Goal: Task Accomplishment & Management: Complete application form

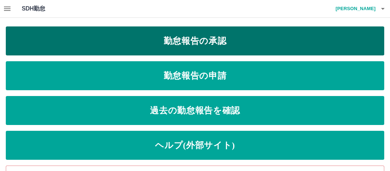
click at [210, 50] on link "勤怠報告の承認" at bounding box center [195, 40] width 378 height 29
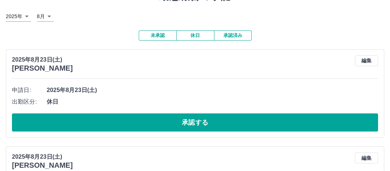
scroll to position [72, 0]
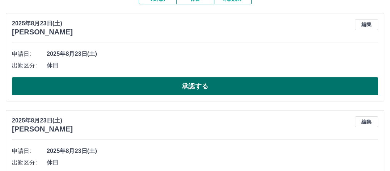
click at [259, 92] on button "承認する" at bounding box center [195, 86] width 366 height 18
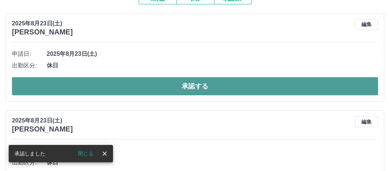
click at [268, 92] on button "承認する" at bounding box center [195, 86] width 366 height 18
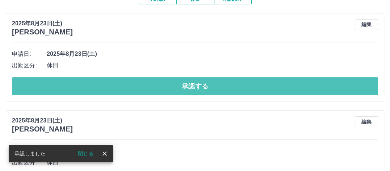
click at [269, 90] on button "承認する" at bounding box center [195, 86] width 366 height 18
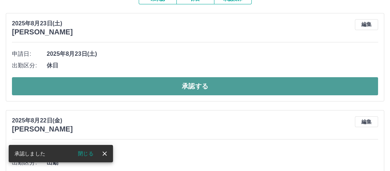
click at [244, 86] on button "承認する" at bounding box center [195, 86] width 366 height 18
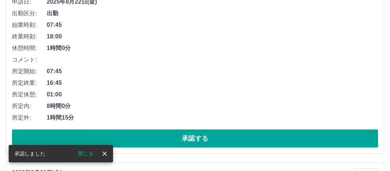
scroll to position [145, 0]
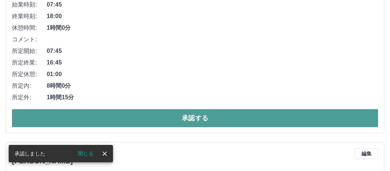
click at [236, 119] on button "承認する" at bounding box center [195, 118] width 366 height 18
click at [224, 121] on button "承認する" at bounding box center [195, 118] width 366 height 18
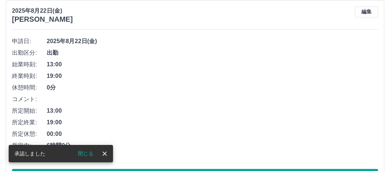
scroll to position [72, 0]
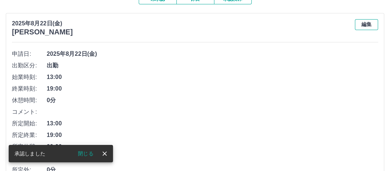
click at [365, 24] on button "編集" at bounding box center [366, 24] width 23 height 11
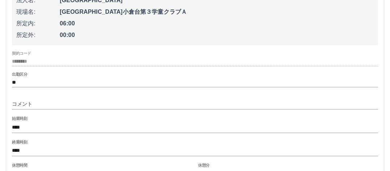
scroll to position [181, 0]
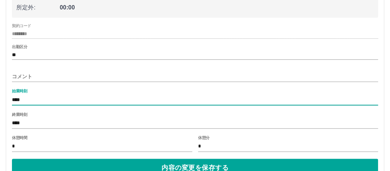
click at [18, 99] on input "****" at bounding box center [195, 99] width 366 height 10
click at [25, 100] on input "****" at bounding box center [195, 99] width 366 height 10
type input "****"
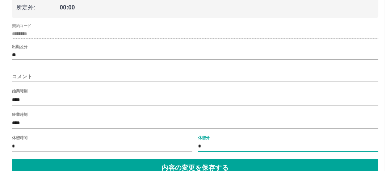
click at [209, 148] on input "*" at bounding box center [288, 146] width 180 height 10
type input "**"
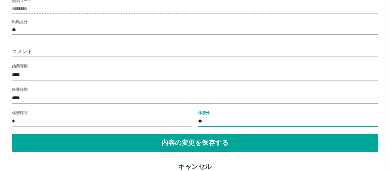
scroll to position [253, 0]
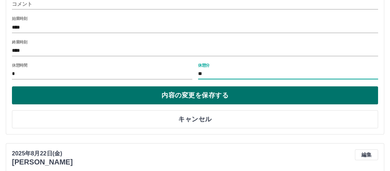
click at [212, 96] on button "内容の変更を保存する" at bounding box center [195, 95] width 366 height 18
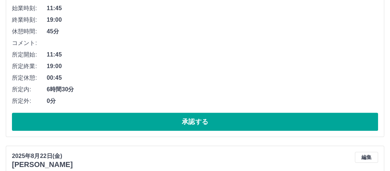
scroll to position [145, 0]
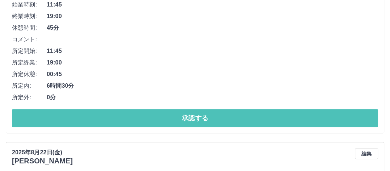
click at [240, 116] on button "承認する" at bounding box center [195, 118] width 366 height 18
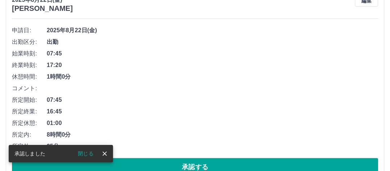
scroll to position [109, 0]
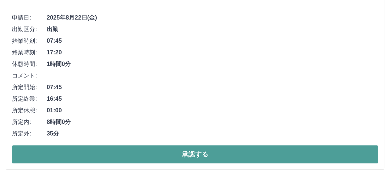
click at [205, 152] on button "承認する" at bounding box center [195, 154] width 366 height 18
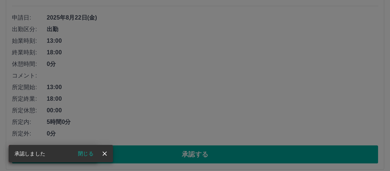
click at [179, 152] on div "承認権限がありません" at bounding box center [195, 85] width 390 height 171
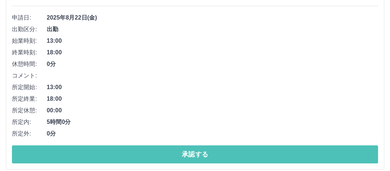
click at [179, 152] on button "承認する" at bounding box center [195, 154] width 366 height 18
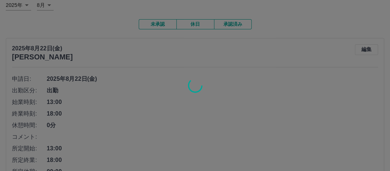
scroll to position [36, 0]
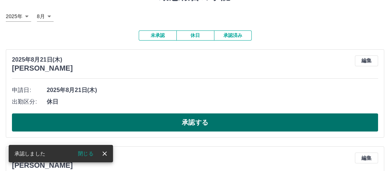
click at [192, 128] on button "承認する" at bounding box center [195, 122] width 366 height 18
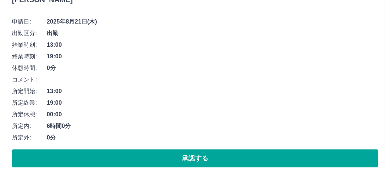
scroll to position [109, 0]
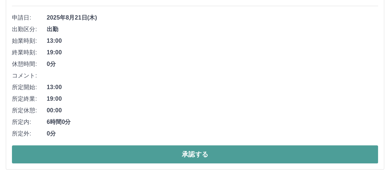
click at [230, 154] on button "承認する" at bounding box center [195, 154] width 366 height 18
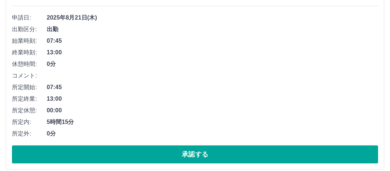
click at [233, 152] on button "承認する" at bounding box center [195, 154] width 366 height 18
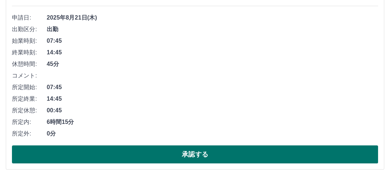
click at [222, 158] on button "承認する" at bounding box center [195, 154] width 366 height 18
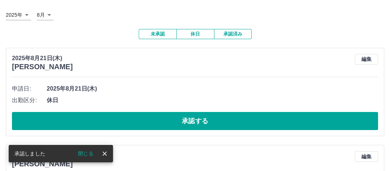
scroll to position [36, 0]
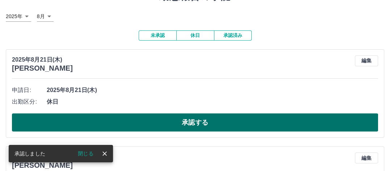
click at [181, 118] on button "承認する" at bounding box center [195, 122] width 366 height 18
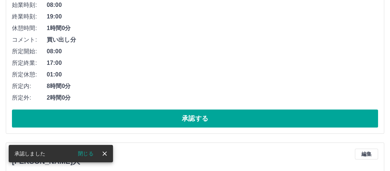
scroll to position [145, 0]
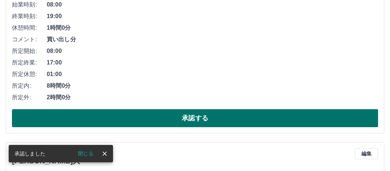
click at [179, 124] on button "承認する" at bounding box center [195, 118] width 366 height 18
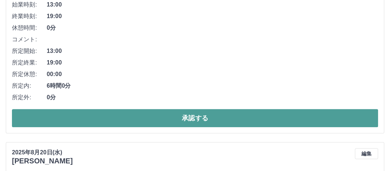
click at [179, 123] on button "承認する" at bounding box center [195, 118] width 366 height 18
click at [181, 122] on button "承認する" at bounding box center [195, 118] width 366 height 18
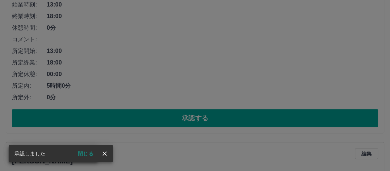
click at [213, 118] on div "承認権限がありません" at bounding box center [195, 85] width 390 height 171
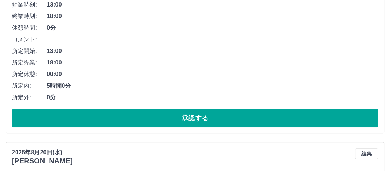
click at [213, 118] on button "承認する" at bounding box center [195, 118] width 366 height 18
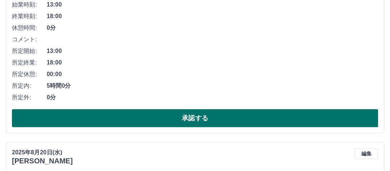
click at [213, 118] on button "承認する" at bounding box center [195, 118] width 366 height 18
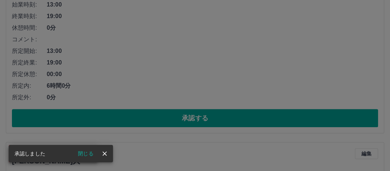
click at [213, 118] on div "承認権限がありません" at bounding box center [195, 85] width 390 height 171
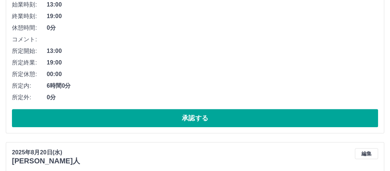
click at [213, 118] on button "承認する" at bounding box center [195, 118] width 366 height 18
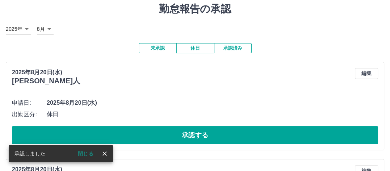
scroll to position [36, 0]
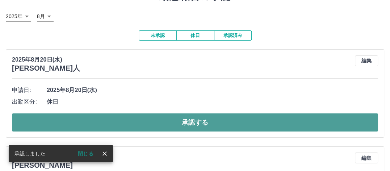
click at [215, 123] on button "承認する" at bounding box center [195, 122] width 366 height 18
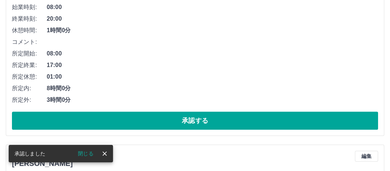
scroll to position [145, 0]
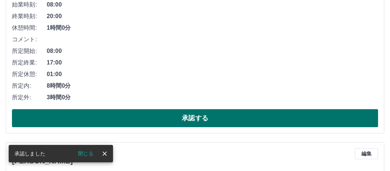
click at [148, 123] on button "承認する" at bounding box center [195, 118] width 366 height 18
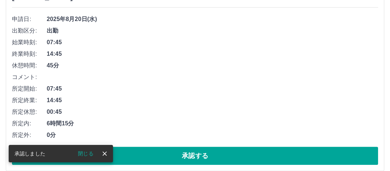
scroll to position [109, 0]
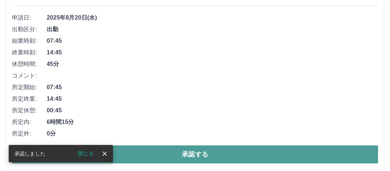
click at [175, 151] on button "承認する" at bounding box center [195, 154] width 366 height 18
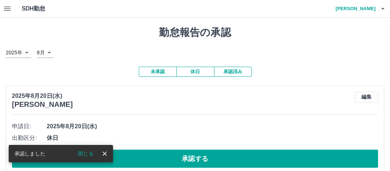
scroll to position [36, 0]
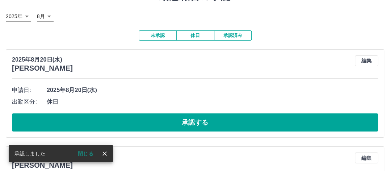
click at [175, 133] on div "[DATE](水) [PERSON_NAME] 編集 申請日: [DATE](水) 出勤区分: 休日 承認する" at bounding box center [195, 93] width 378 height 88
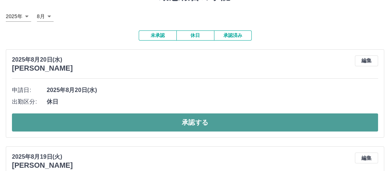
click at [180, 127] on button "承認する" at bounding box center [195, 122] width 366 height 18
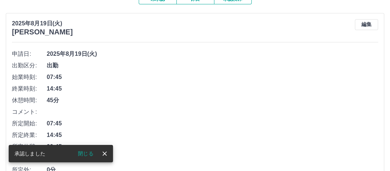
scroll to position [109, 0]
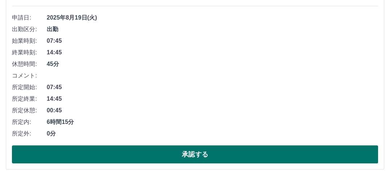
click at [182, 149] on button "承認する" at bounding box center [195, 154] width 366 height 18
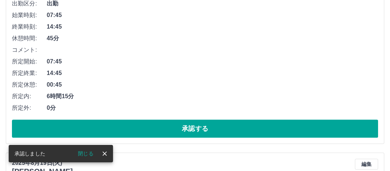
scroll to position [145, 0]
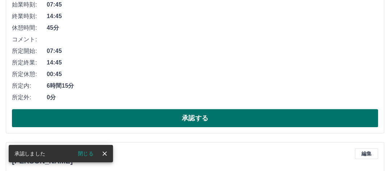
click at [199, 120] on button "承認する" at bounding box center [195, 118] width 366 height 18
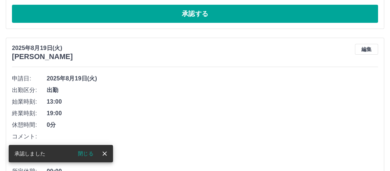
scroll to position [0, 0]
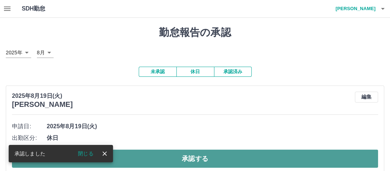
click at [195, 155] on button "承認する" at bounding box center [195, 158] width 366 height 18
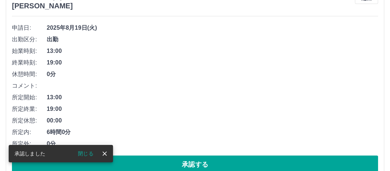
scroll to position [109, 0]
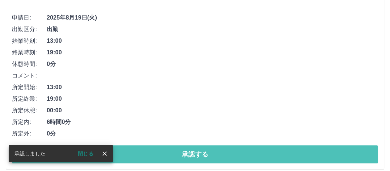
click at [195, 155] on button "承認する" at bounding box center [195, 154] width 366 height 18
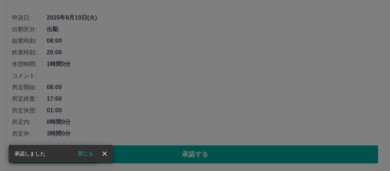
click at [195, 155] on div "承認権限がありません" at bounding box center [195, 85] width 390 height 171
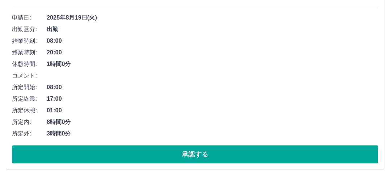
click at [195, 155] on button "承認する" at bounding box center [195, 154] width 366 height 18
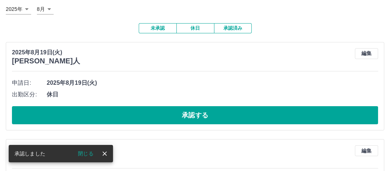
scroll to position [36, 0]
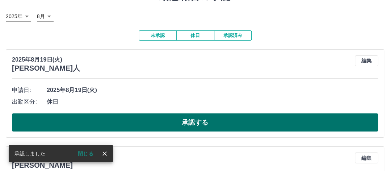
click at [186, 124] on button "承認する" at bounding box center [195, 122] width 366 height 18
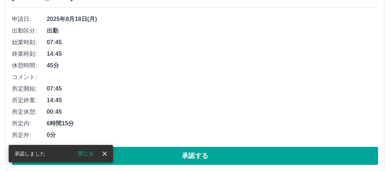
scroll to position [120, 0]
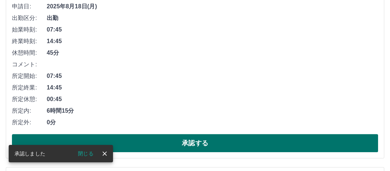
click at [188, 141] on button "承認する" at bounding box center [195, 143] width 366 height 18
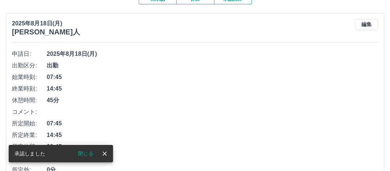
scroll to position [109, 0]
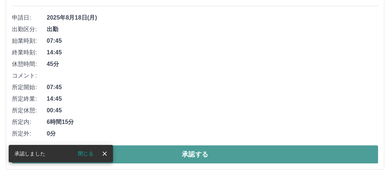
click at [198, 154] on button "承認する" at bounding box center [195, 154] width 366 height 18
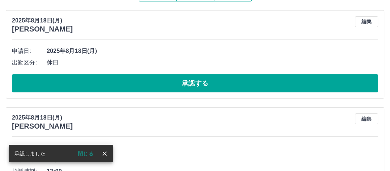
scroll to position [36, 0]
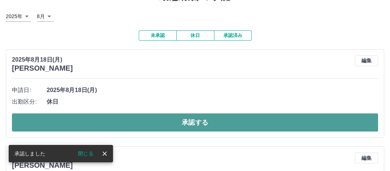
click at [216, 129] on button "承認する" at bounding box center [195, 122] width 366 height 18
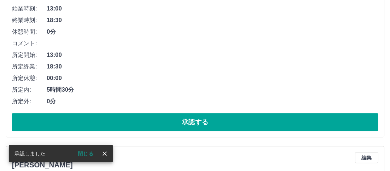
scroll to position [145, 0]
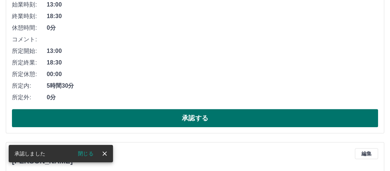
click at [225, 123] on button "承認する" at bounding box center [195, 118] width 366 height 18
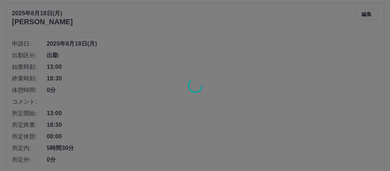
scroll to position [72, 0]
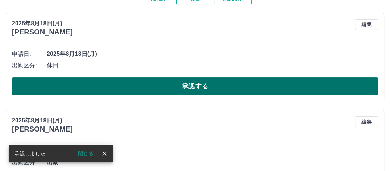
click at [203, 91] on button "承認する" at bounding box center [195, 86] width 366 height 18
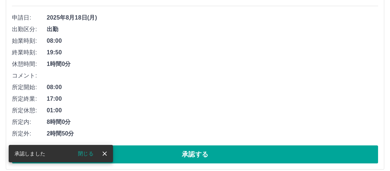
scroll to position [145, 0]
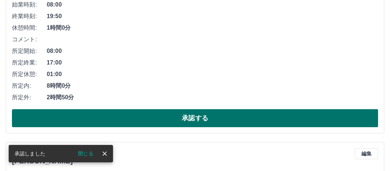
click at [191, 119] on button "承認する" at bounding box center [195, 118] width 366 height 18
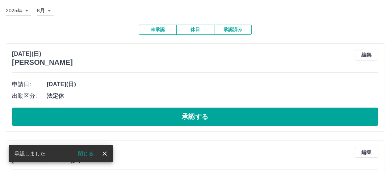
scroll to position [72, 0]
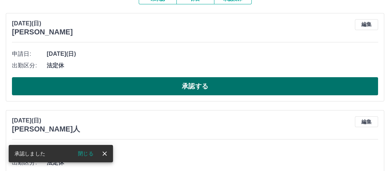
click at [197, 89] on button "承認する" at bounding box center [195, 86] width 366 height 18
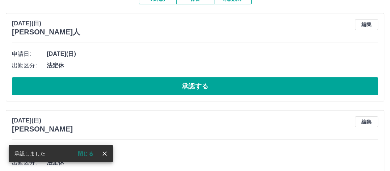
click at [197, 89] on button "承認する" at bounding box center [195, 86] width 366 height 18
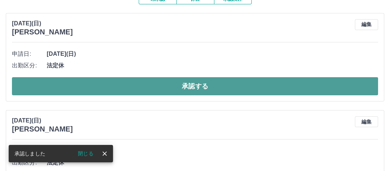
click at [199, 87] on button "承認する" at bounding box center [195, 86] width 366 height 18
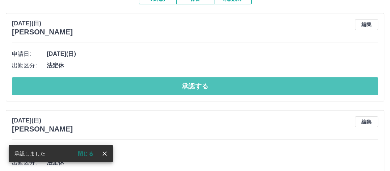
click at [194, 90] on button "承認する" at bounding box center [195, 86] width 366 height 18
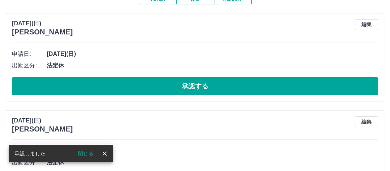
click at [194, 90] on button "承認する" at bounding box center [195, 86] width 366 height 18
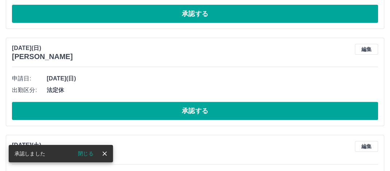
scroll to position [47, 0]
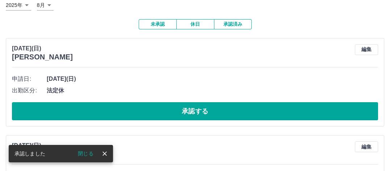
click at [197, 114] on button "承認する" at bounding box center [195, 111] width 366 height 18
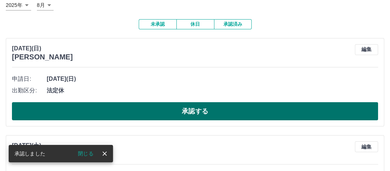
click at [208, 107] on button "承認する" at bounding box center [195, 111] width 366 height 18
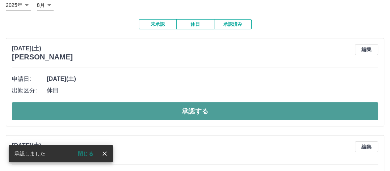
click at [212, 115] on button "承認する" at bounding box center [195, 111] width 366 height 18
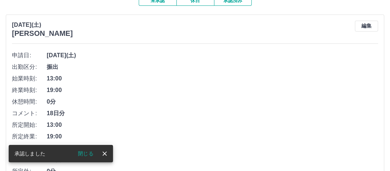
scroll to position [120, 0]
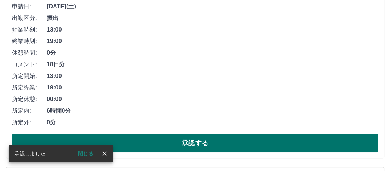
click at [206, 141] on button "承認する" at bounding box center [195, 143] width 366 height 18
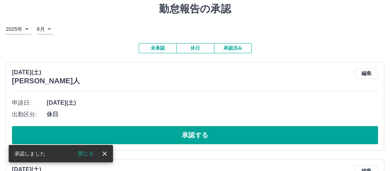
scroll to position [36, 0]
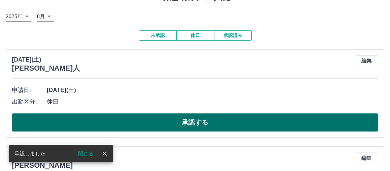
click at [213, 131] on button "承認する" at bounding box center [195, 122] width 366 height 18
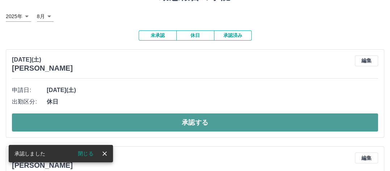
click at [217, 125] on button "承認する" at bounding box center [195, 122] width 366 height 18
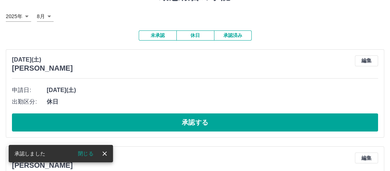
click at [217, 125] on button "承認する" at bounding box center [195, 122] width 366 height 18
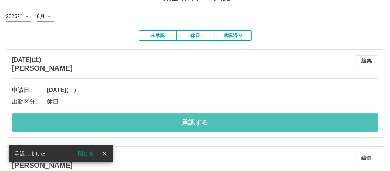
click at [217, 125] on button "承認する" at bounding box center [195, 122] width 366 height 18
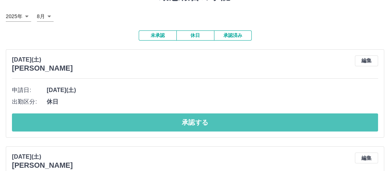
click at [217, 125] on button "承認する" at bounding box center [195, 122] width 366 height 18
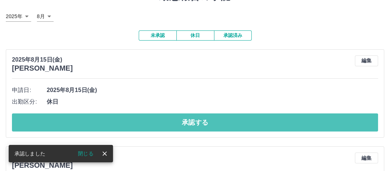
click at [217, 125] on button "承認する" at bounding box center [195, 122] width 366 height 18
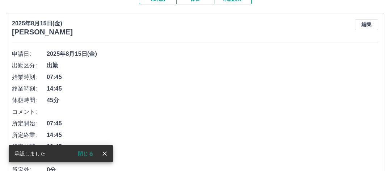
scroll to position [109, 0]
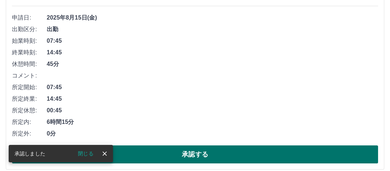
click at [170, 157] on button "承認する" at bounding box center [195, 154] width 366 height 18
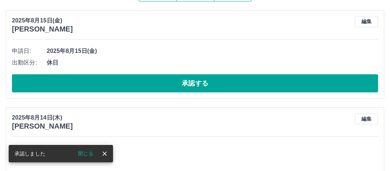
scroll to position [36, 0]
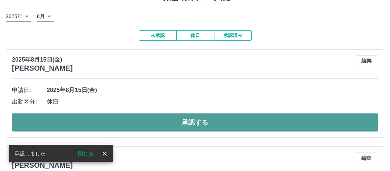
click at [166, 126] on button "承認する" at bounding box center [195, 122] width 366 height 18
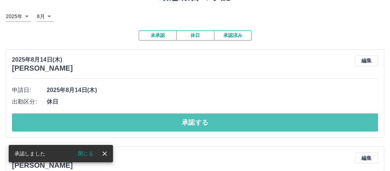
click at [166, 126] on button "承認する" at bounding box center [195, 122] width 366 height 18
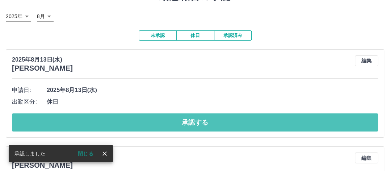
click at [166, 126] on button "承認する" at bounding box center [195, 122] width 366 height 18
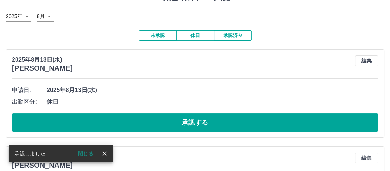
click at [166, 126] on button "承認する" at bounding box center [195, 122] width 366 height 18
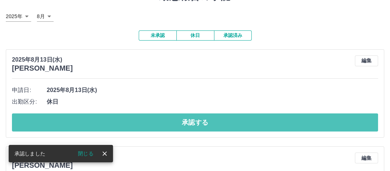
click at [166, 126] on button "承認する" at bounding box center [195, 122] width 366 height 18
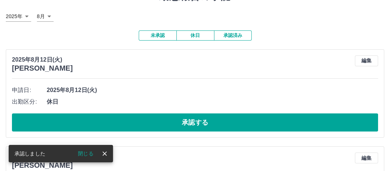
click at [166, 126] on button "承認する" at bounding box center [195, 122] width 366 height 18
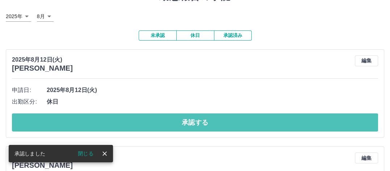
click at [166, 126] on button "承認する" at bounding box center [195, 122] width 366 height 18
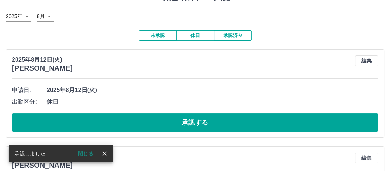
click at [166, 126] on button "承認する" at bounding box center [195, 122] width 366 height 18
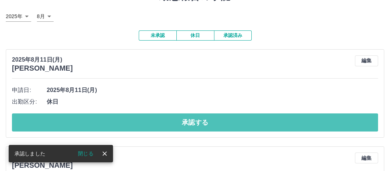
click at [166, 126] on button "承認する" at bounding box center [195, 122] width 366 height 18
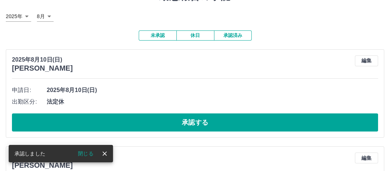
click at [166, 126] on button "承認する" at bounding box center [195, 122] width 366 height 18
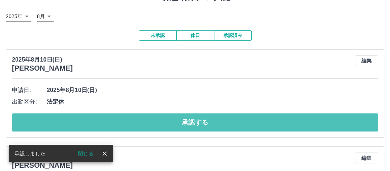
click at [166, 126] on button "承認する" at bounding box center [195, 122] width 366 height 18
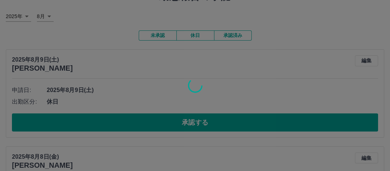
scroll to position [12, 0]
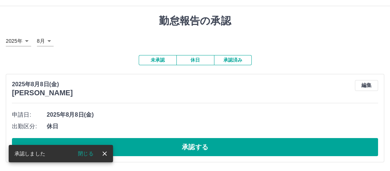
click at [166, 126] on span "休日" at bounding box center [212, 126] width 331 height 9
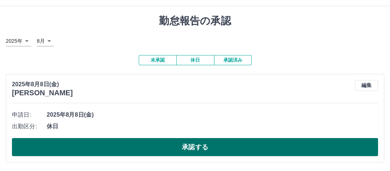
click at [175, 142] on button "承認する" at bounding box center [195, 147] width 366 height 18
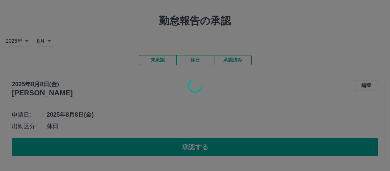
scroll to position [0, 0]
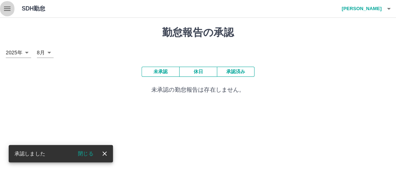
click at [3, 9] on button "button" at bounding box center [7, 8] width 14 height 17
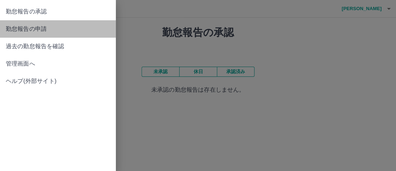
click at [10, 29] on span "勤怠報告の申請" at bounding box center [58, 29] width 104 height 9
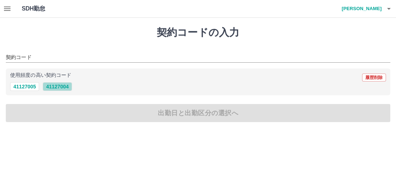
click at [52, 89] on button "41127004" at bounding box center [57, 86] width 29 height 9
type input "********"
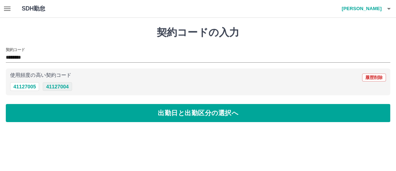
click at [52, 86] on button "41127004" at bounding box center [57, 86] width 29 height 9
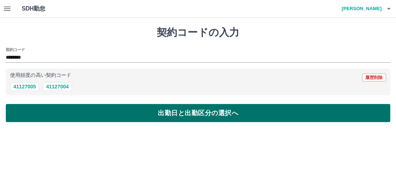
click at [55, 110] on button "出勤日と出勤区分の選択へ" at bounding box center [198, 113] width 384 height 18
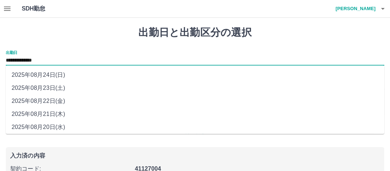
click at [43, 59] on input "**********" at bounding box center [195, 60] width 378 height 9
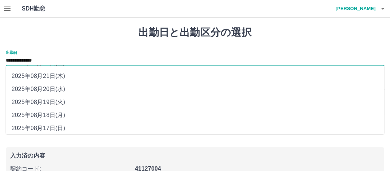
scroll to position [55, 0]
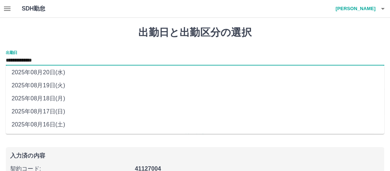
click at [46, 97] on li "2025年08月18日(月)" at bounding box center [195, 98] width 378 height 13
type input "**********"
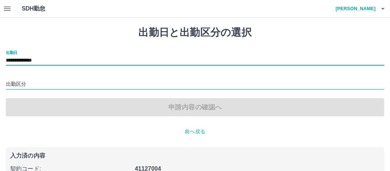
click at [47, 81] on input "出勤区分" at bounding box center [195, 84] width 378 height 9
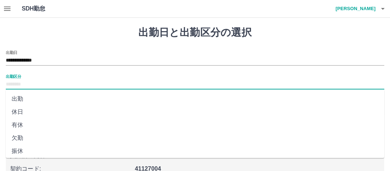
scroll to position [36, 0]
click at [30, 114] on li "振休" at bounding box center [195, 114] width 378 height 13
type input "**"
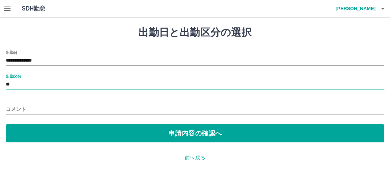
click at [28, 109] on input "コメント" at bounding box center [195, 109] width 378 height 10
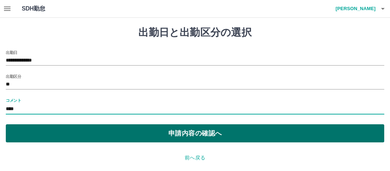
type input "****"
click at [85, 128] on button "申請内容の確認へ" at bounding box center [195, 133] width 378 height 18
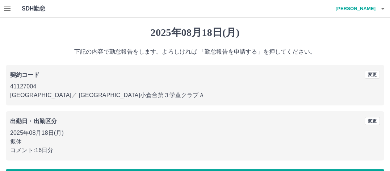
scroll to position [25, 0]
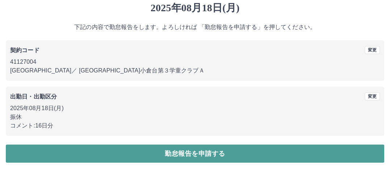
click at [129, 155] on button "勤怠報告を申請する" at bounding box center [195, 153] width 378 height 18
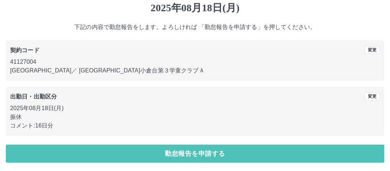
click at [129, 155] on div "[DATE](月) 下記の内容で勤怠報告をします。よろしければ 「勤怠報告を申請する」を押してください。 契約コード 変更 41127004 [GEOGRAP…" at bounding box center [195, 82] width 390 height 178
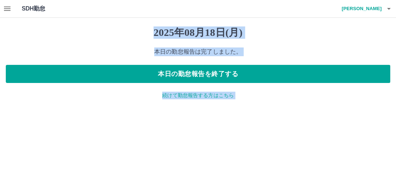
click at [226, 97] on p "続けて勤怠報告する方はこちら" at bounding box center [198, 96] width 384 height 8
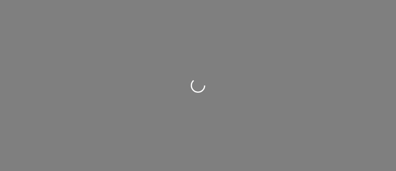
click at [61, 87] on div at bounding box center [198, 85] width 396 height 171
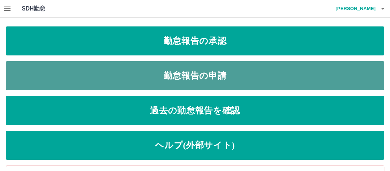
click at [149, 79] on link "勤怠報告の申請" at bounding box center [195, 75] width 378 height 29
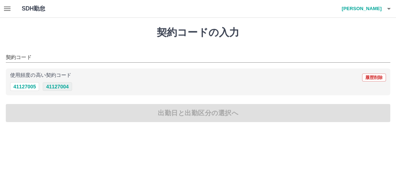
click at [57, 84] on button "41127004" at bounding box center [57, 86] width 29 height 9
type input "********"
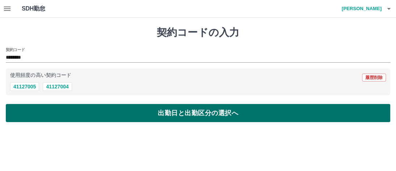
click at [71, 110] on button "出勤日と出勤区分の選択へ" at bounding box center [198, 113] width 384 height 18
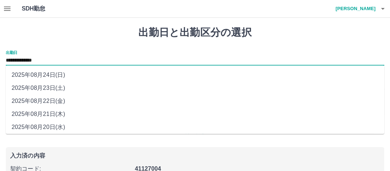
click at [51, 61] on input "**********" at bounding box center [195, 60] width 378 height 9
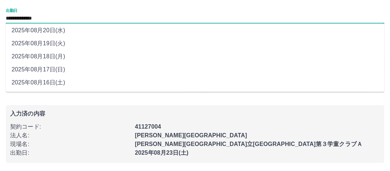
scroll to position [42, 0]
click at [58, 46] on li "2025年08月19日(火)" at bounding box center [195, 43] width 378 height 13
type input "**********"
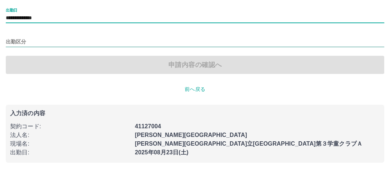
click at [56, 44] on input "出勤区分" at bounding box center [195, 42] width 378 height 9
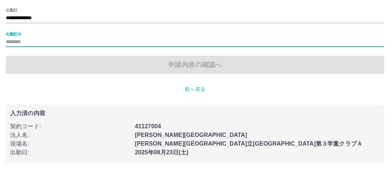
click at [28, 36] on div "出勤区分" at bounding box center [195, 39] width 378 height 15
click at [29, 42] on input "出勤区分" at bounding box center [195, 42] width 378 height 9
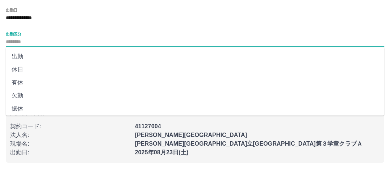
scroll to position [36, 0]
click at [34, 73] on li "振休" at bounding box center [195, 72] width 378 height 13
type input "**"
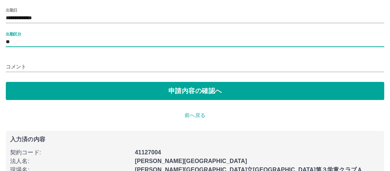
click at [24, 64] on input "コメント" at bounding box center [195, 67] width 378 height 10
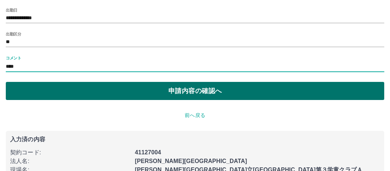
type input "****"
click at [215, 94] on button "申請内容の確認へ" at bounding box center [195, 91] width 378 height 18
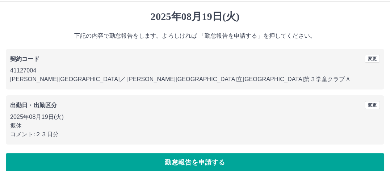
scroll to position [25, 0]
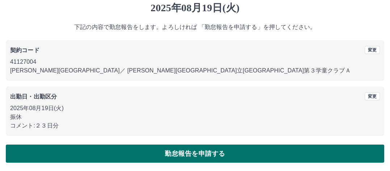
click at [233, 155] on button "勤怠報告を申請する" at bounding box center [195, 153] width 378 height 18
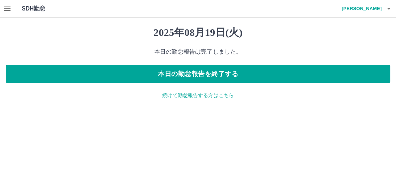
click at [227, 97] on p "続けて勤怠報告する方はこちら" at bounding box center [198, 96] width 384 height 8
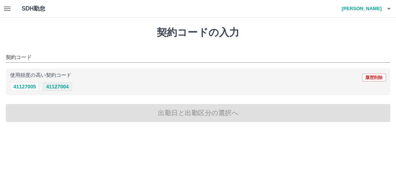
click at [51, 85] on button "41127004" at bounding box center [57, 86] width 29 height 9
type input "********"
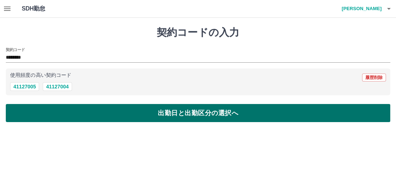
click at [77, 114] on button "出勤日と出勤区分の選択へ" at bounding box center [198, 113] width 384 height 18
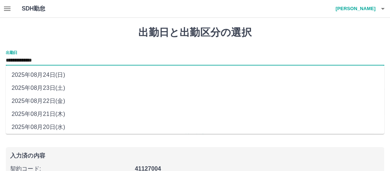
click at [47, 61] on input "**********" at bounding box center [195, 60] width 378 height 9
click at [45, 100] on li "2025年08月22日(金)" at bounding box center [195, 100] width 378 height 13
type input "**********"
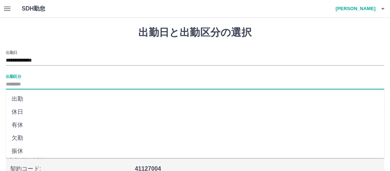
click at [37, 85] on input "出勤区分" at bounding box center [195, 84] width 378 height 9
click at [26, 100] on li "出勤" at bounding box center [195, 98] width 378 height 13
type input "**"
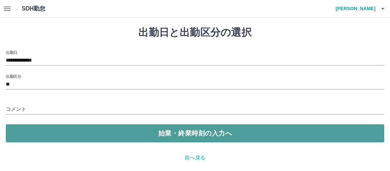
click at [52, 131] on button "始業・終業時刻の入力へ" at bounding box center [195, 133] width 378 height 18
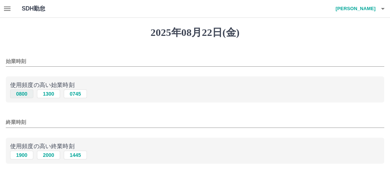
click at [23, 93] on button "0800" at bounding box center [21, 93] width 23 height 9
type input "****"
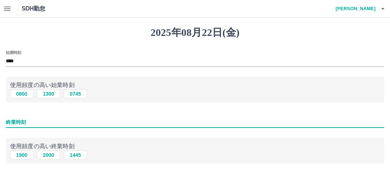
click at [56, 127] on input "終業時刻" at bounding box center [195, 122] width 378 height 10
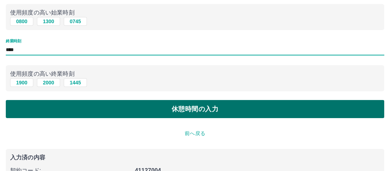
type input "****"
click at [187, 109] on button "休憩時間の入力" at bounding box center [195, 109] width 378 height 18
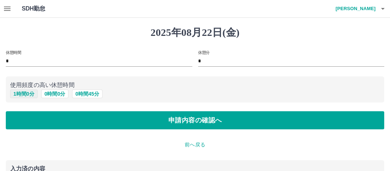
click at [22, 95] on button "1 時間 0 分" at bounding box center [23, 93] width 27 height 9
type input "*"
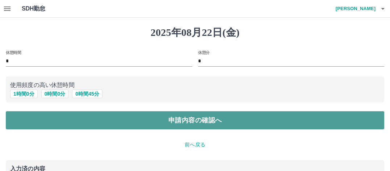
click at [147, 122] on button "申請内容の確認へ" at bounding box center [195, 120] width 378 height 18
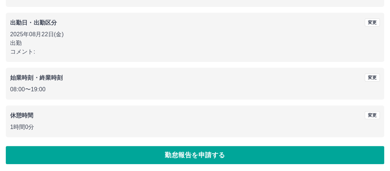
scroll to position [100, 0]
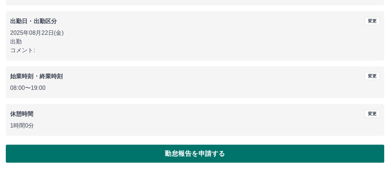
click at [175, 153] on button "勤怠報告を申請する" at bounding box center [195, 153] width 378 height 18
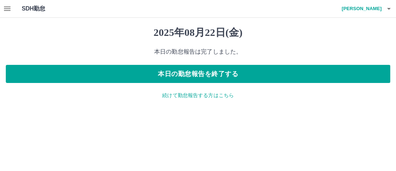
click at [194, 93] on p "続けて勤怠報告する方はこちら" at bounding box center [198, 96] width 384 height 8
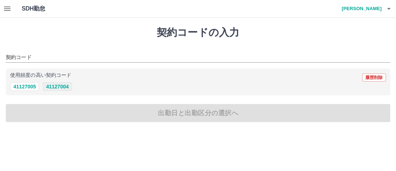
click at [55, 87] on button "41127004" at bounding box center [57, 86] width 29 height 9
type input "********"
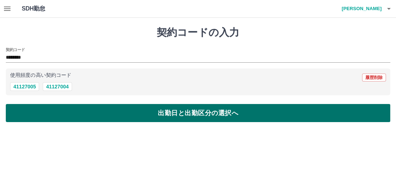
click at [78, 110] on button "出勤日と出勤区分の選択へ" at bounding box center [198, 113] width 384 height 18
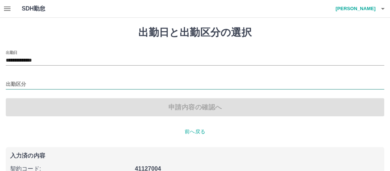
click at [46, 82] on input "出勤区分" at bounding box center [195, 84] width 378 height 9
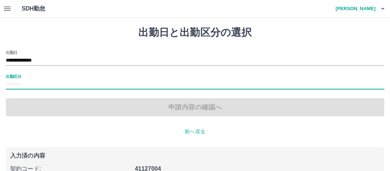
click at [34, 85] on input "出勤区分" at bounding box center [195, 84] width 378 height 9
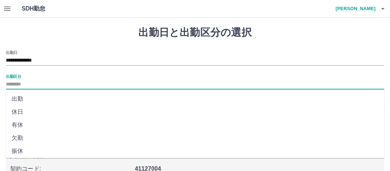
click at [28, 97] on li "出勤" at bounding box center [195, 98] width 378 height 13
type input "**"
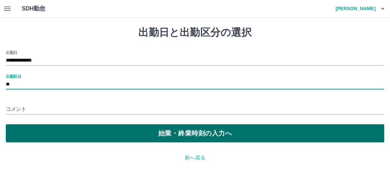
click at [80, 133] on button "始業・終業時刻の入力へ" at bounding box center [195, 133] width 378 height 18
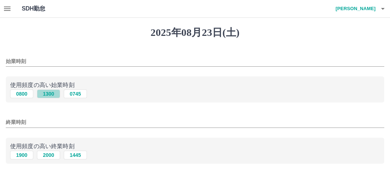
click at [48, 94] on button "1300" at bounding box center [48, 93] width 23 height 9
type input "****"
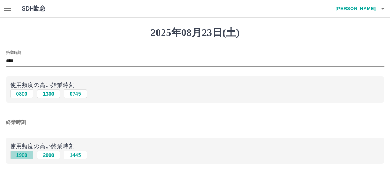
click at [21, 154] on button "1900" at bounding box center [21, 155] width 23 height 9
type input "****"
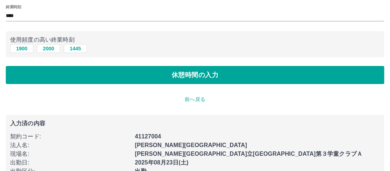
scroll to position [109, 0]
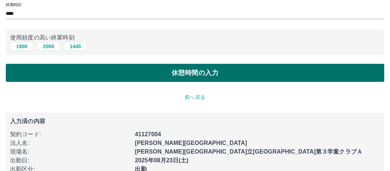
click at [175, 76] on button "休憩時間の入力" at bounding box center [195, 73] width 378 height 18
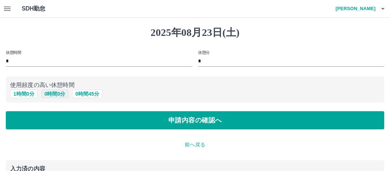
click at [49, 94] on button "0 時間 0 分" at bounding box center [54, 93] width 27 height 9
click at [141, 128] on button "申請内容の確認へ" at bounding box center [195, 120] width 378 height 18
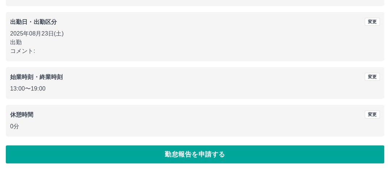
scroll to position [100, 0]
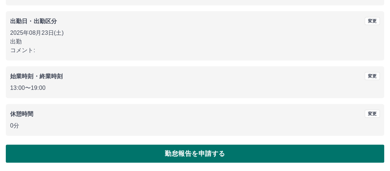
click at [169, 158] on button "勤怠報告を申請する" at bounding box center [195, 153] width 378 height 18
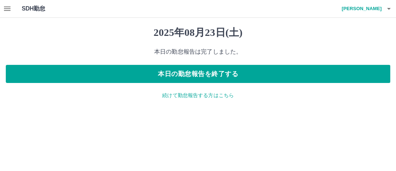
click at [188, 93] on p "続けて勤怠報告する方はこちら" at bounding box center [198, 96] width 384 height 8
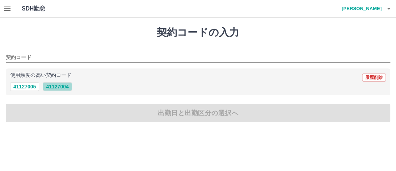
click at [52, 87] on button "41127004" at bounding box center [57, 86] width 29 height 9
type input "********"
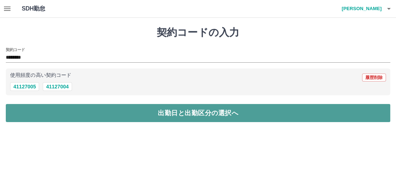
click at [71, 110] on button "出勤日と出勤区分の選択へ" at bounding box center [198, 113] width 384 height 18
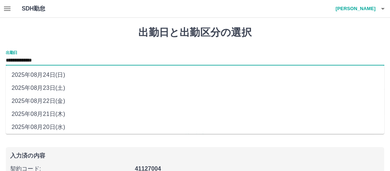
click at [45, 60] on input "**********" at bounding box center [195, 60] width 378 height 9
click at [54, 76] on li "2025年08月24日(日)" at bounding box center [195, 74] width 378 height 13
type input "**********"
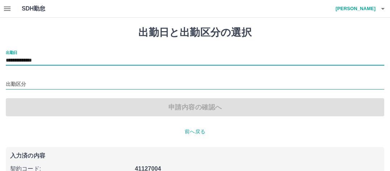
click at [42, 82] on input "出勤区分" at bounding box center [195, 84] width 378 height 9
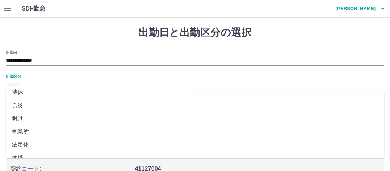
scroll to position [172, 0]
click at [45, 134] on li "法定休" at bounding box center [195, 135] width 378 height 13
type input "***"
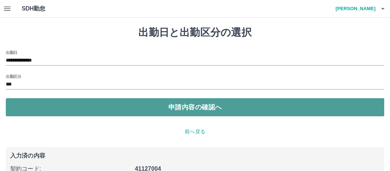
click at [201, 110] on button "申請内容の確認へ" at bounding box center [195, 107] width 378 height 18
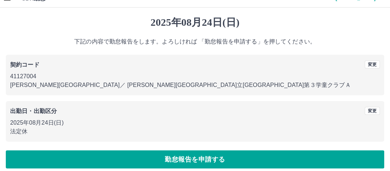
scroll to position [16, 0]
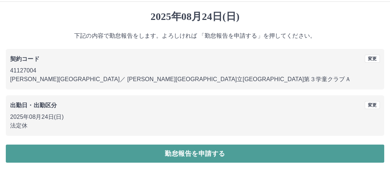
click at [170, 155] on button "勤怠報告を申請する" at bounding box center [195, 153] width 378 height 18
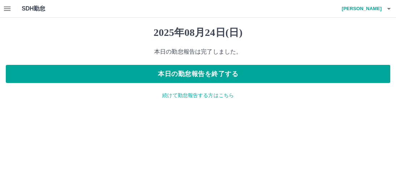
click at [4, 10] on icon "button" at bounding box center [7, 8] width 9 height 9
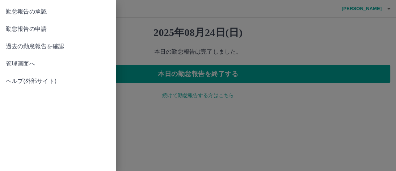
click at [36, 13] on span "勤怠報告の承認" at bounding box center [58, 11] width 104 height 9
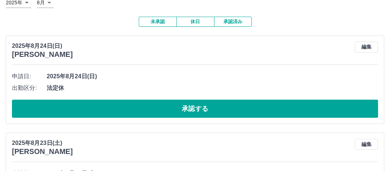
scroll to position [72, 0]
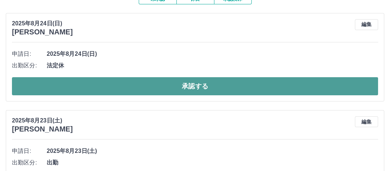
click at [183, 90] on button "承認する" at bounding box center [195, 86] width 366 height 18
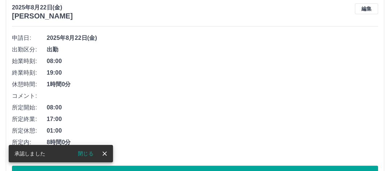
scroll to position [326, 0]
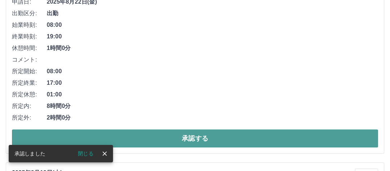
click at [184, 144] on button "承認する" at bounding box center [195, 138] width 366 height 18
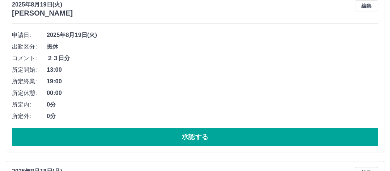
scroll to position [305, 0]
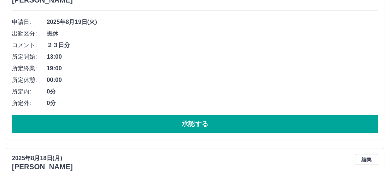
click at [171, 132] on button "承認する" at bounding box center [195, 124] width 366 height 18
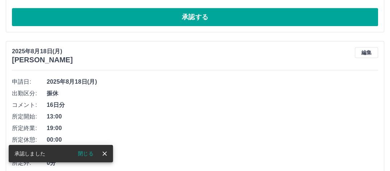
scroll to position [283, 0]
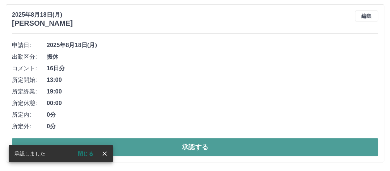
click at [173, 141] on button "承認する" at bounding box center [195, 147] width 366 height 18
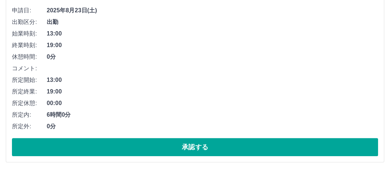
scroll to position [8, 0]
